Goal: Find specific fact: Find specific fact

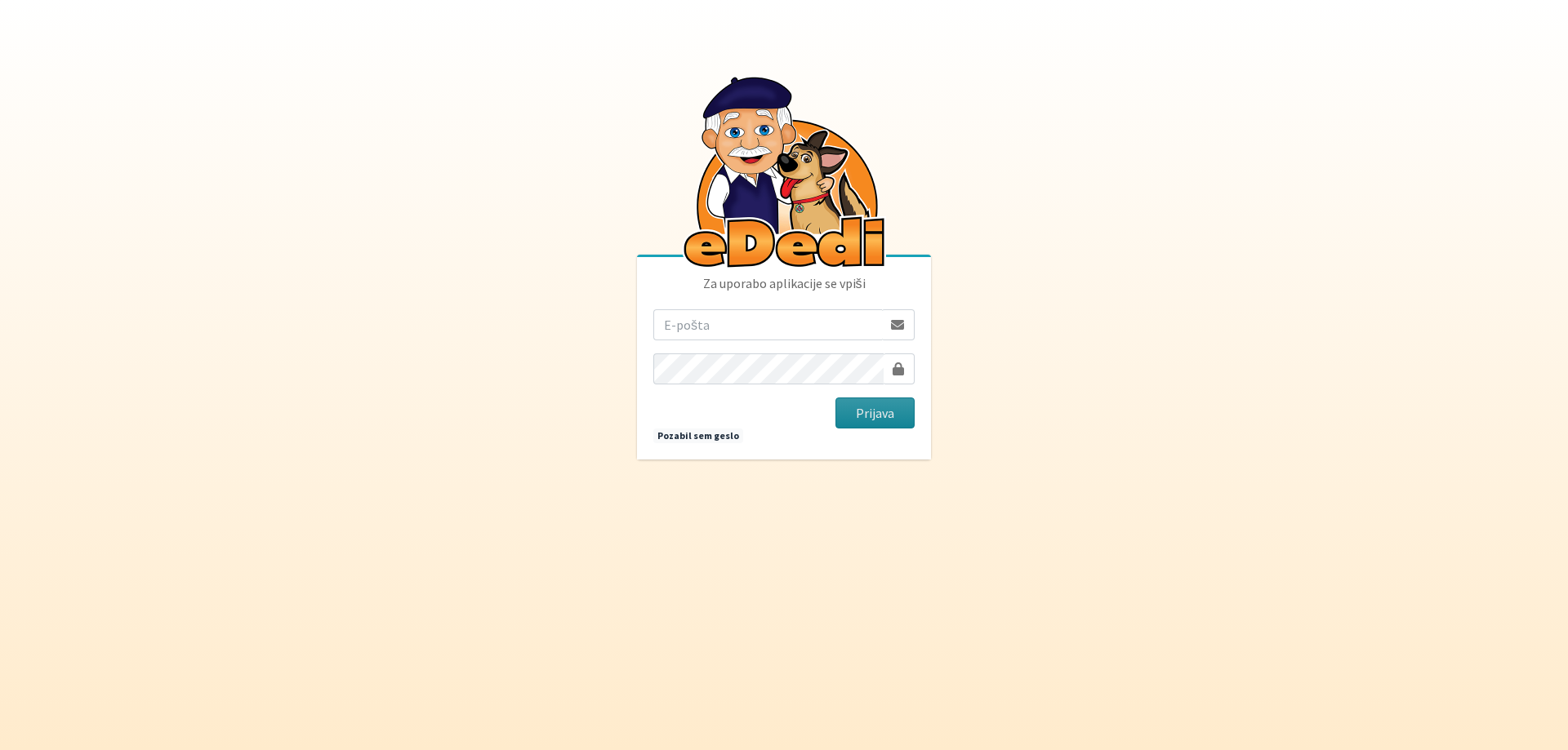
type input "[EMAIL_ADDRESS][DOMAIN_NAME]"
click at [848, 413] on button "Prijava" at bounding box center [875, 413] width 80 height 31
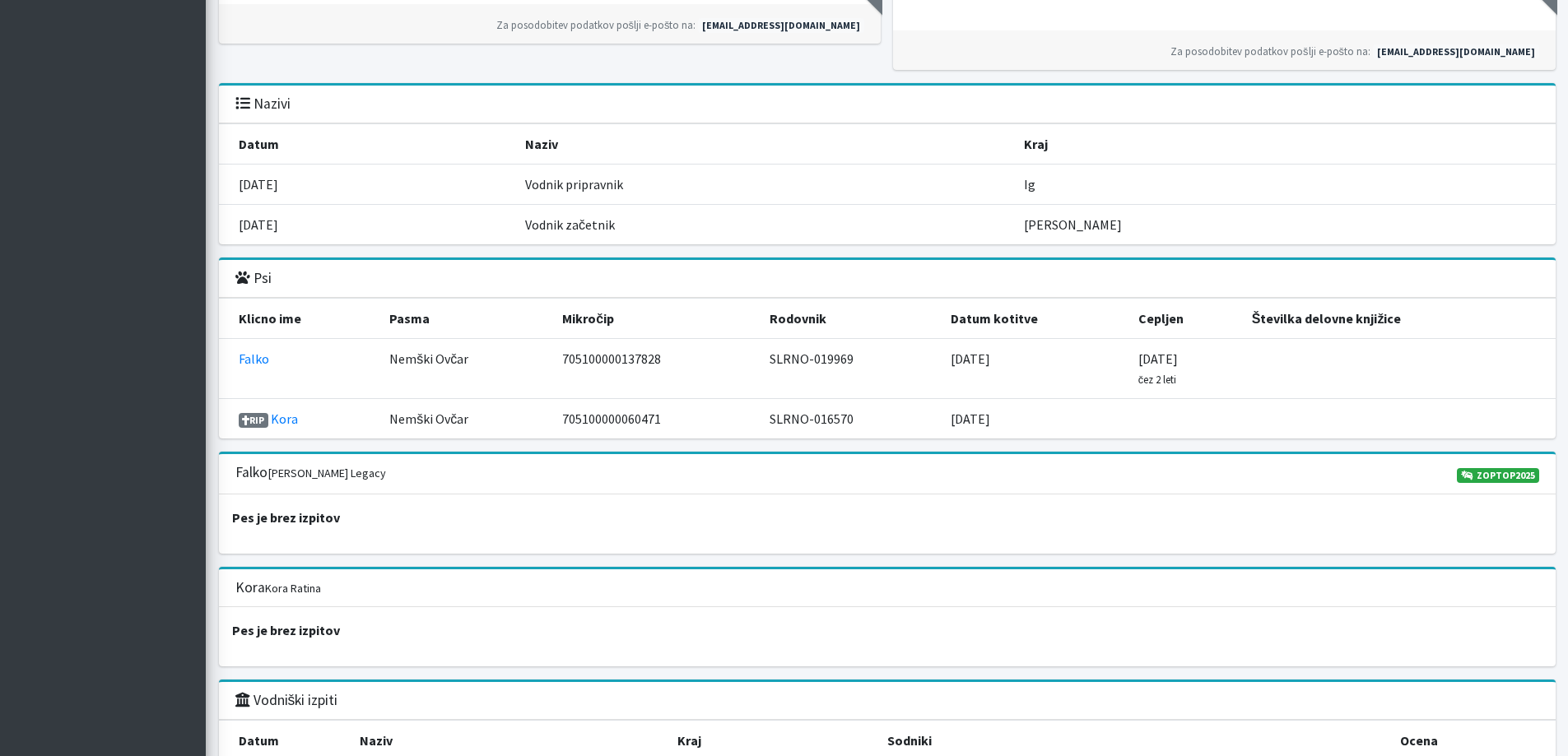
scroll to position [1399, 0]
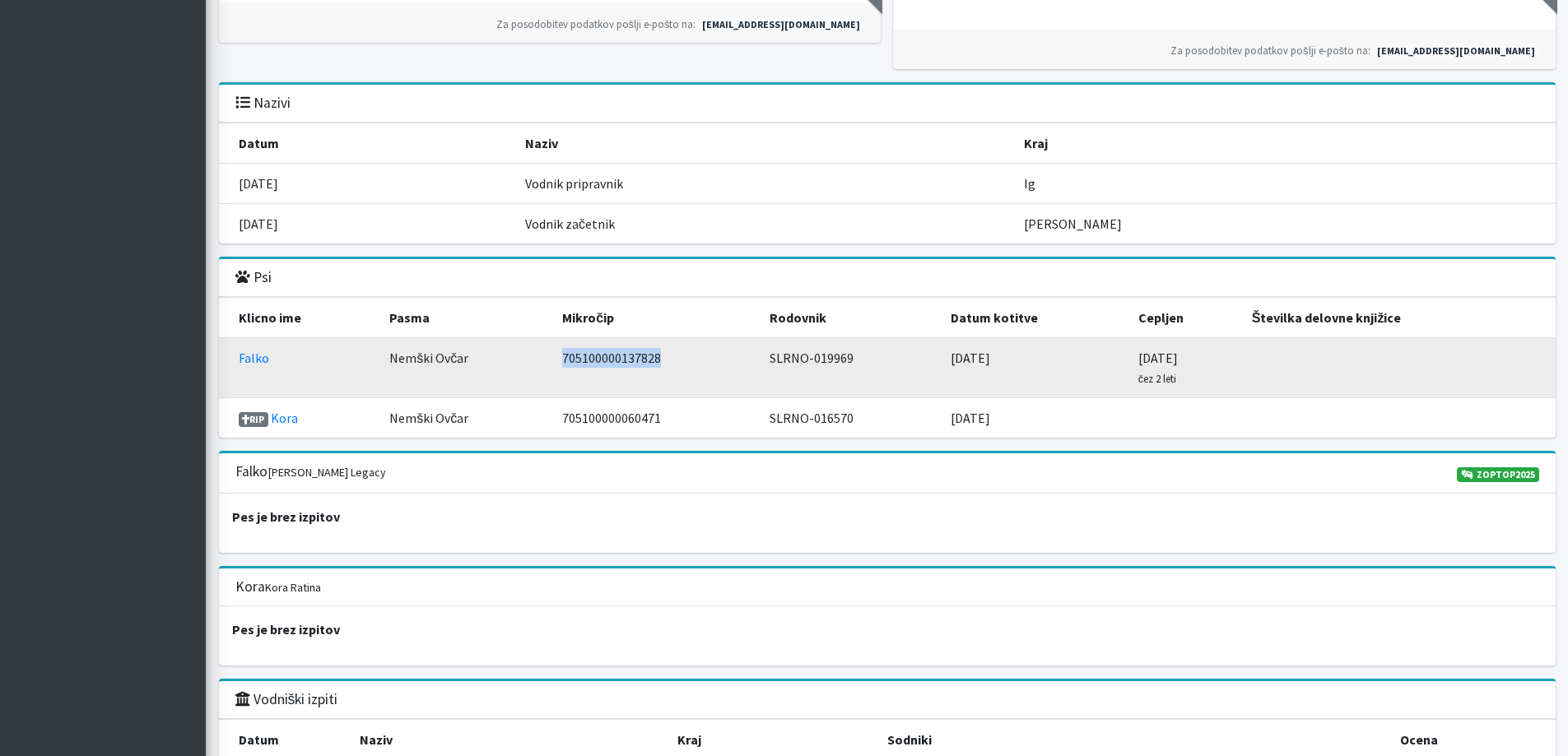
drag, startPoint x: 558, startPoint y: 359, endPoint x: 661, endPoint y: 356, distance: 103.0
click at [661, 356] on td "705100000137828" at bounding box center [656, 368] width 207 height 60
copy td "705100000137828"
